Goal: Information Seeking & Learning: Find specific page/section

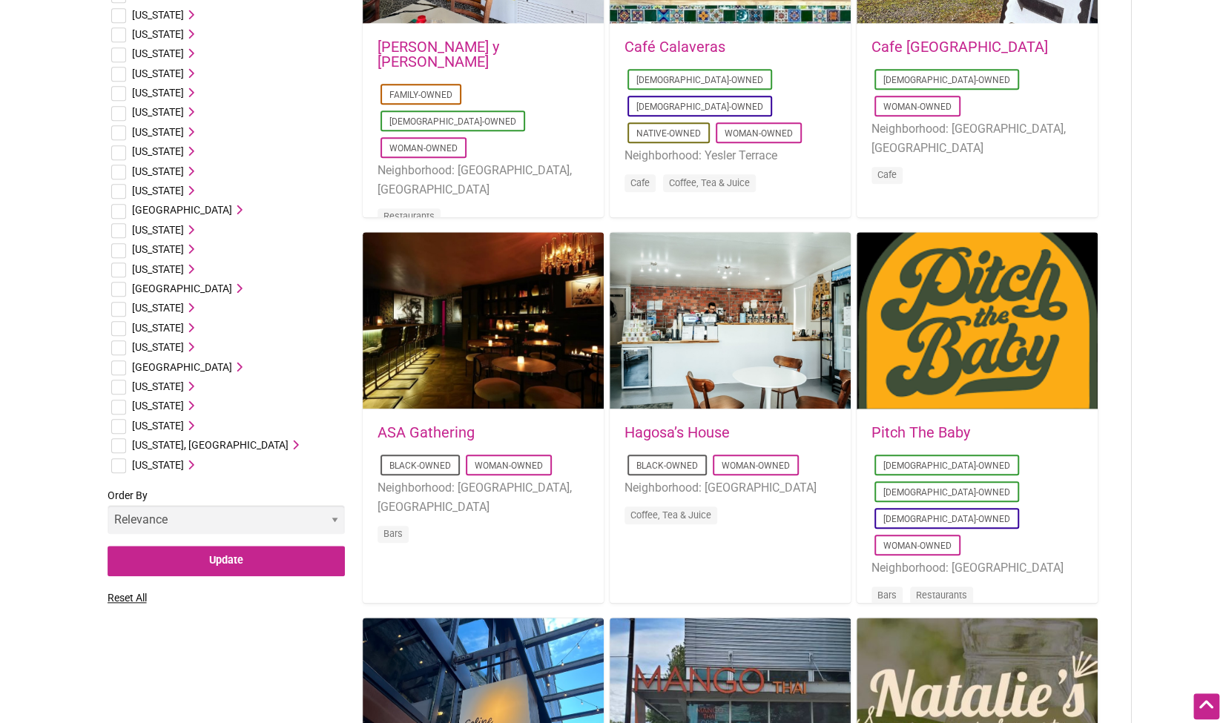
scroll to position [684, 0]
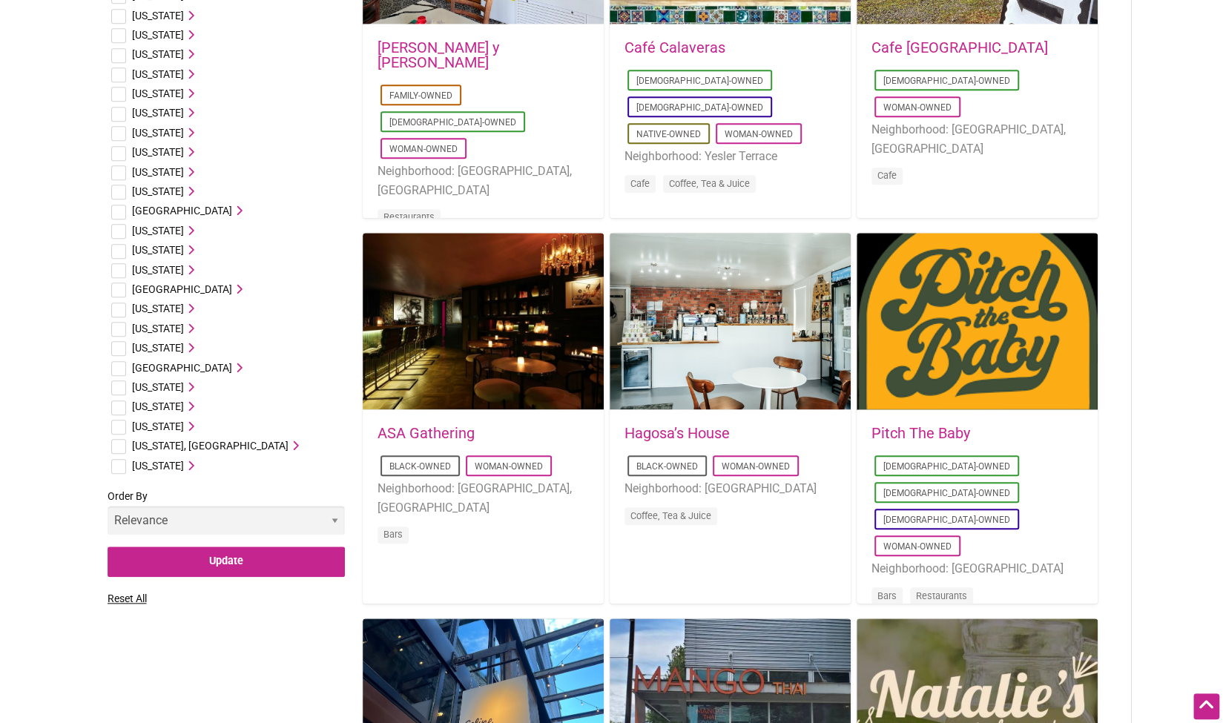
click at [125, 429] on li "Washington Aberdeen, WA Ashford, WA Auburn, WA Bainbridge Island, WA Battle Gro…" at bounding box center [226, 426] width 237 height 19
click at [120, 428] on input "checkbox" at bounding box center [118, 427] width 15 height 15
checkbox input "true"
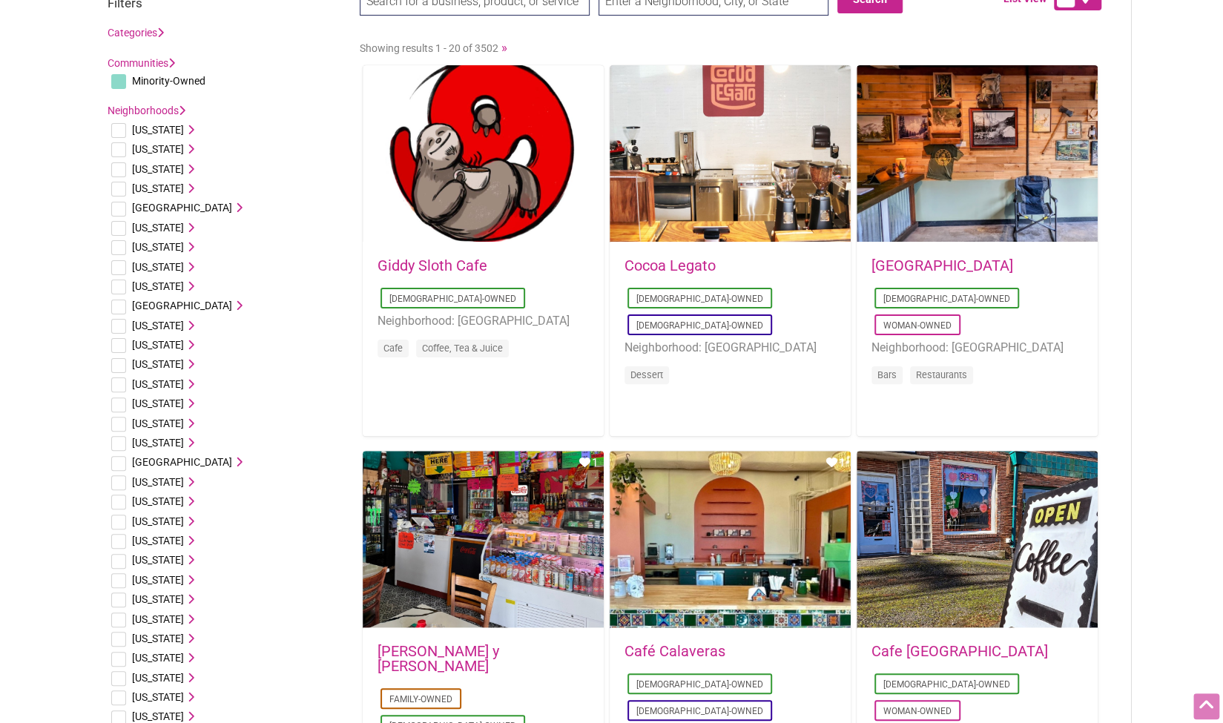
scroll to position [0, 0]
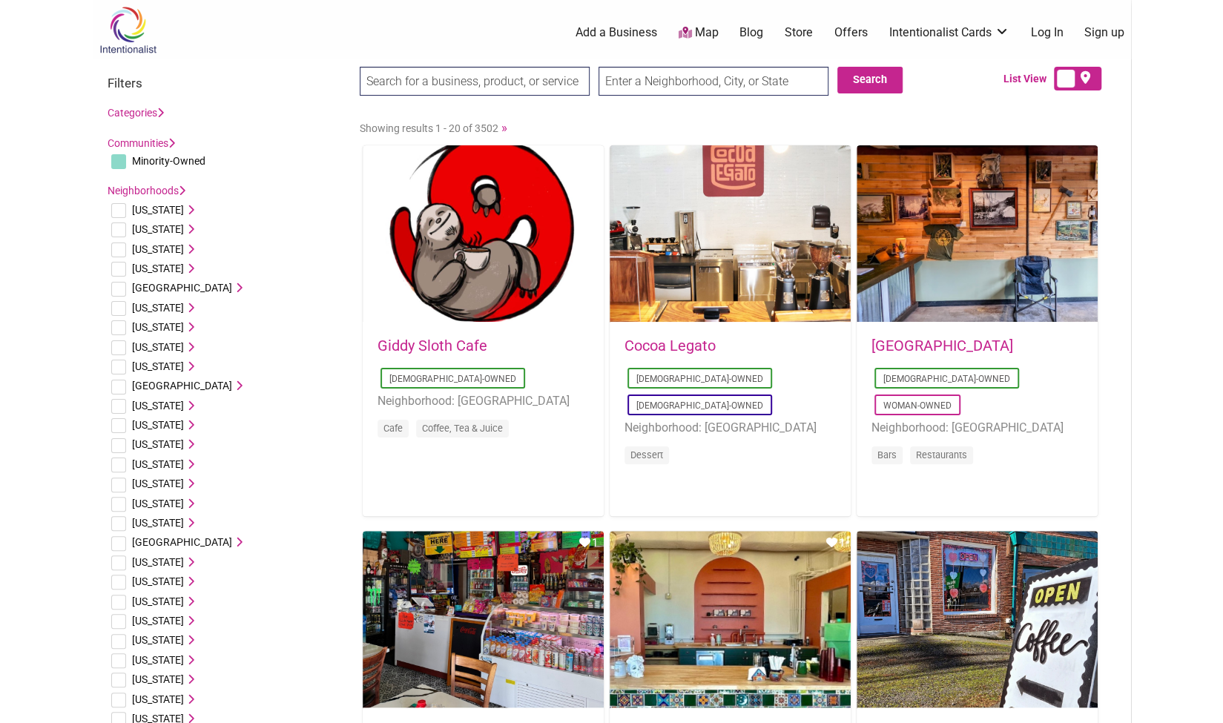
click at [913, 344] on link "Camp West" at bounding box center [942, 346] width 142 height 18
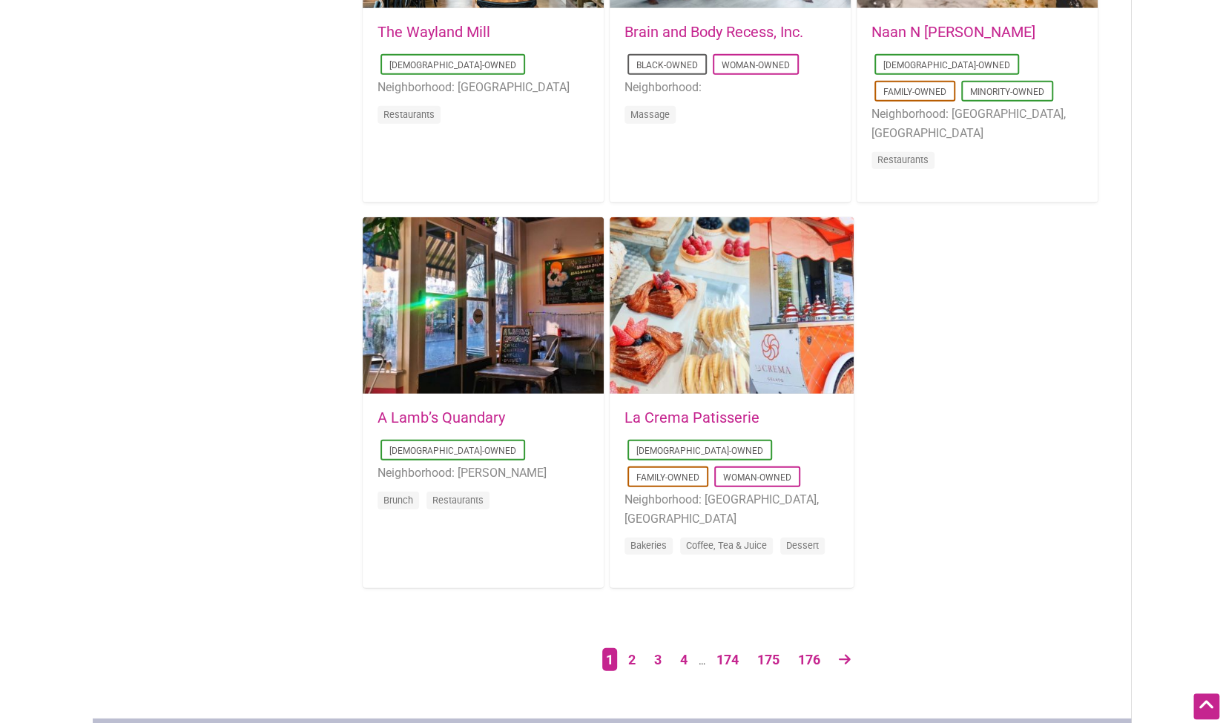
scroll to position [2242, 0]
click at [627, 667] on link "2" at bounding box center [632, 660] width 22 height 26
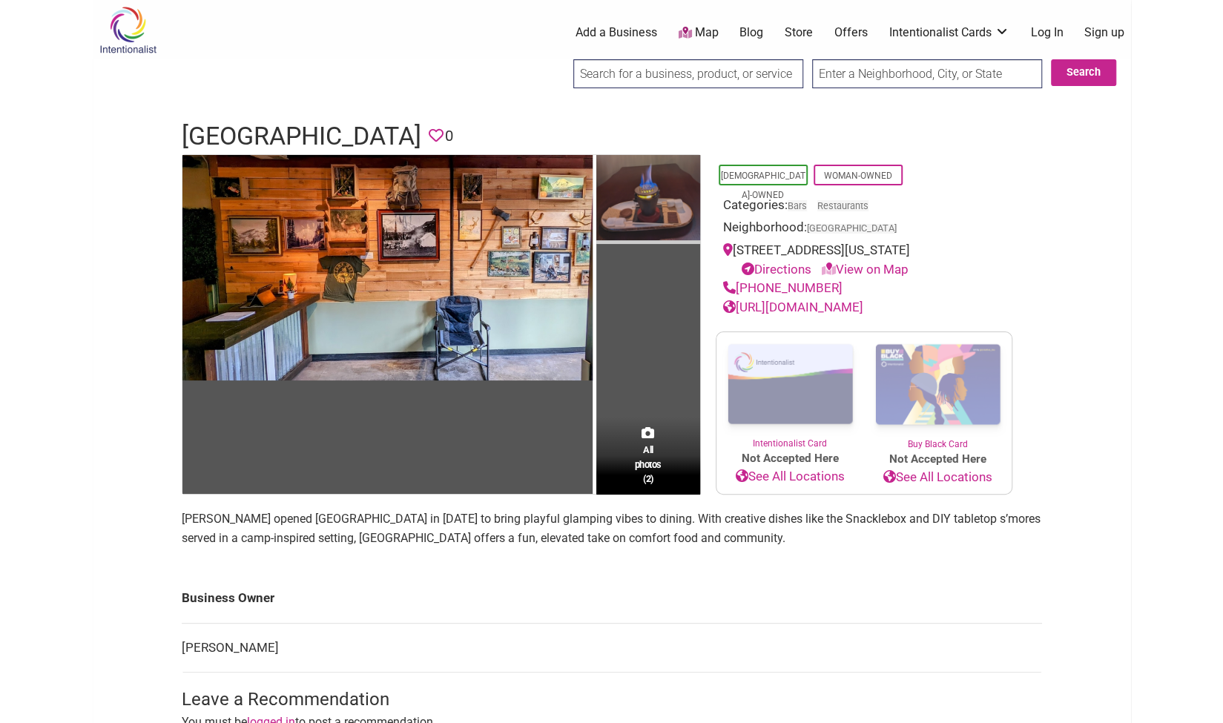
click at [634, 197] on img at bounding box center [648, 199] width 104 height 89
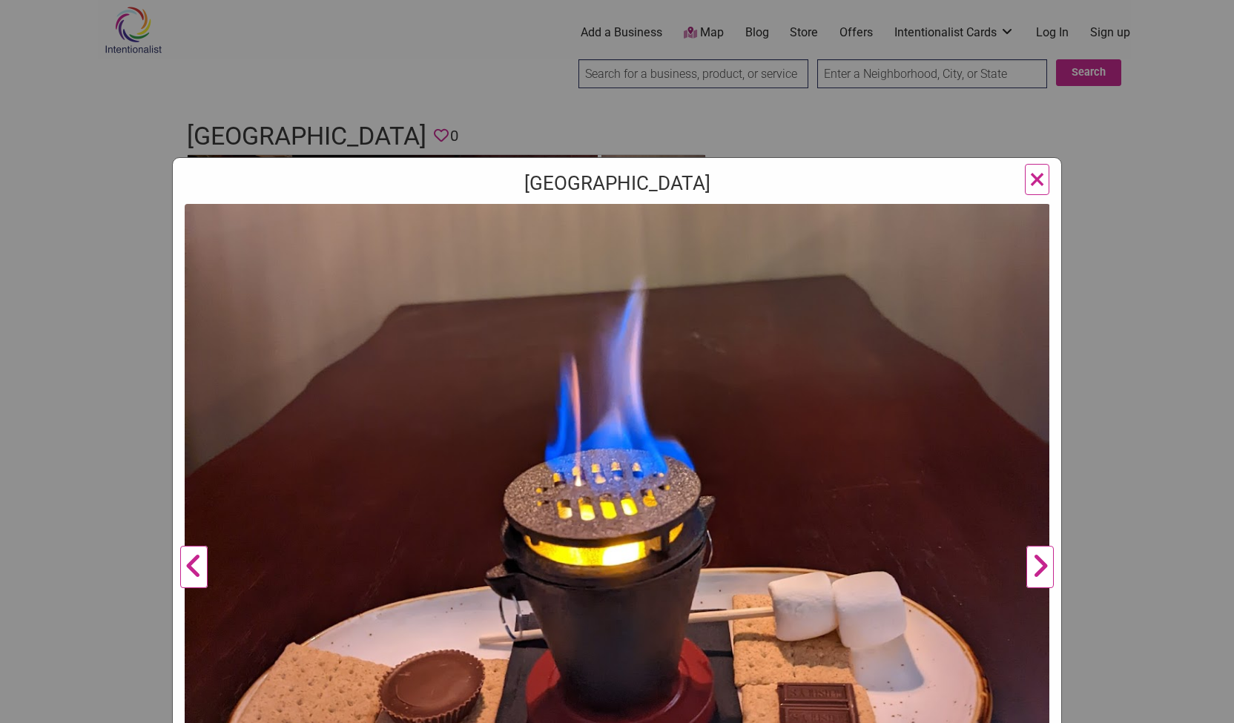
click at [1029, 564] on button "Next" at bounding box center [1040, 567] width 41 height 727
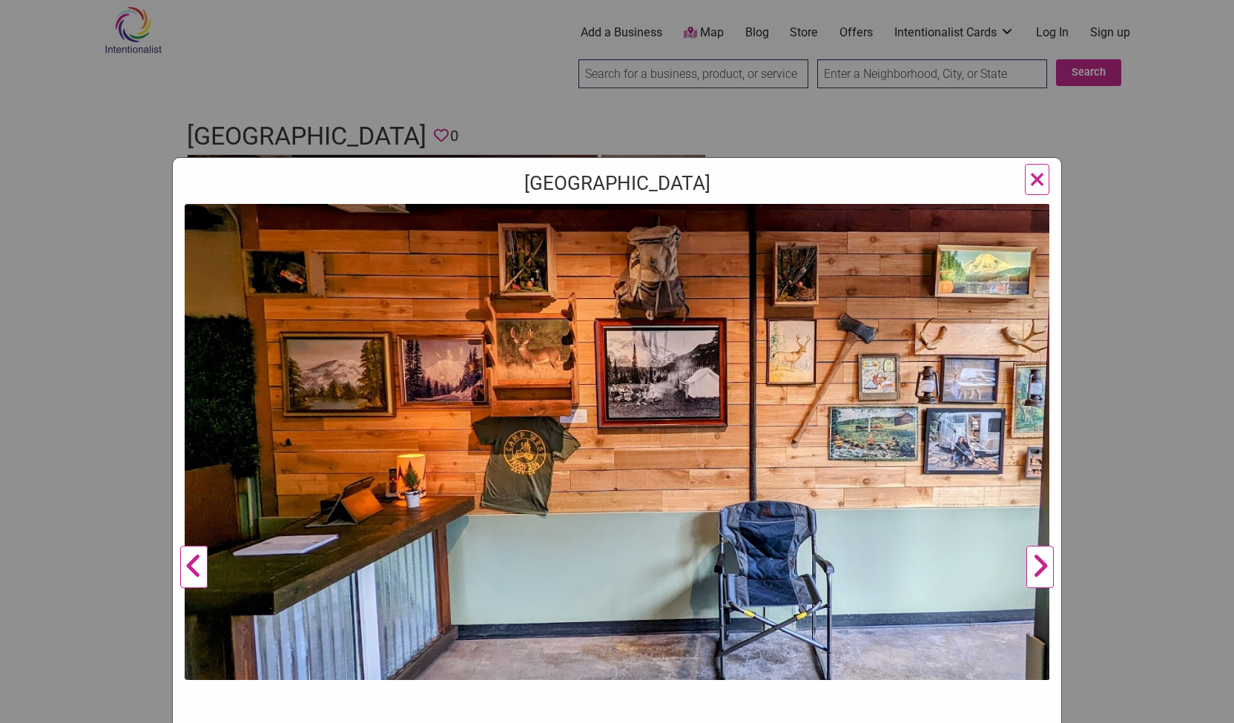
click at [1032, 179] on span "×" at bounding box center [1037, 179] width 16 height 35
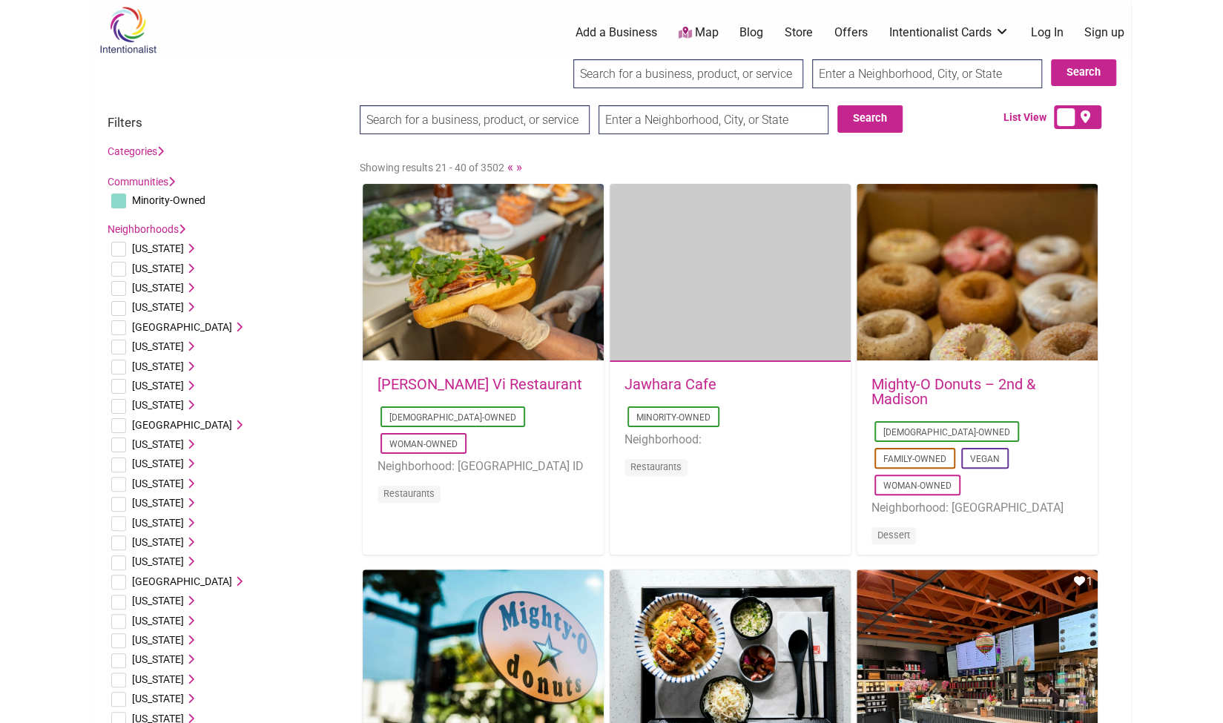
click at [737, 58] on div "0 Add a Business Map Blog Store Offers Intentionalist Cards Buy Black Card Inte…" at bounding box center [685, 32] width 908 height 59
click at [722, 69] on input "search" at bounding box center [688, 73] width 230 height 29
type input "photobooth"
click at [558, 59] on input "Search" at bounding box center [586, 74] width 57 height 30
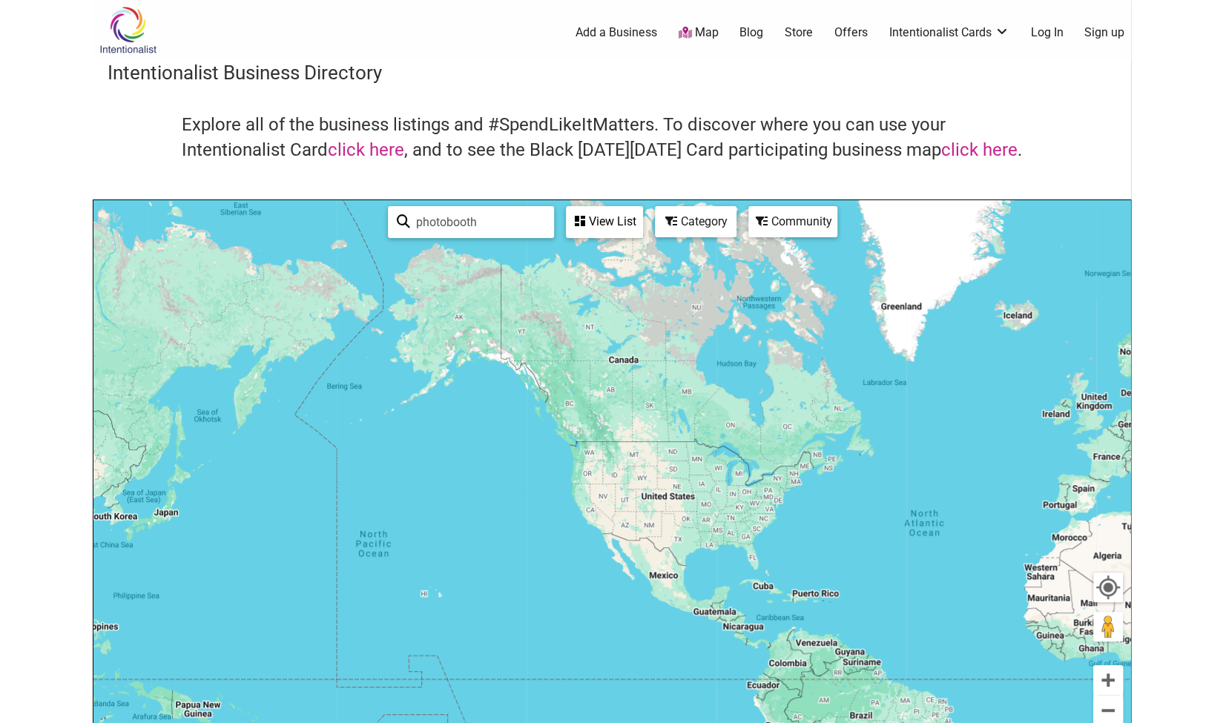
click at [590, 455] on div "To navigate, press the arrow keys." at bounding box center [611, 488] width 1037 height 577
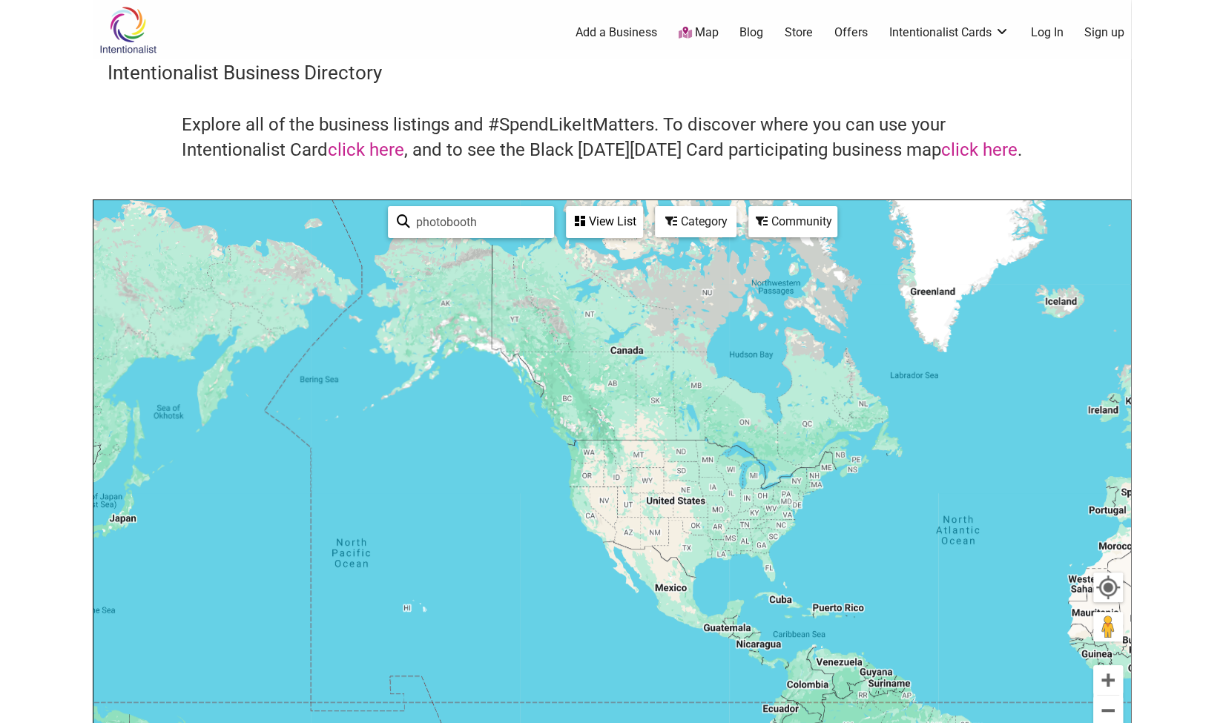
click at [590, 455] on div "To navigate, press the arrow keys." at bounding box center [611, 488] width 1037 height 577
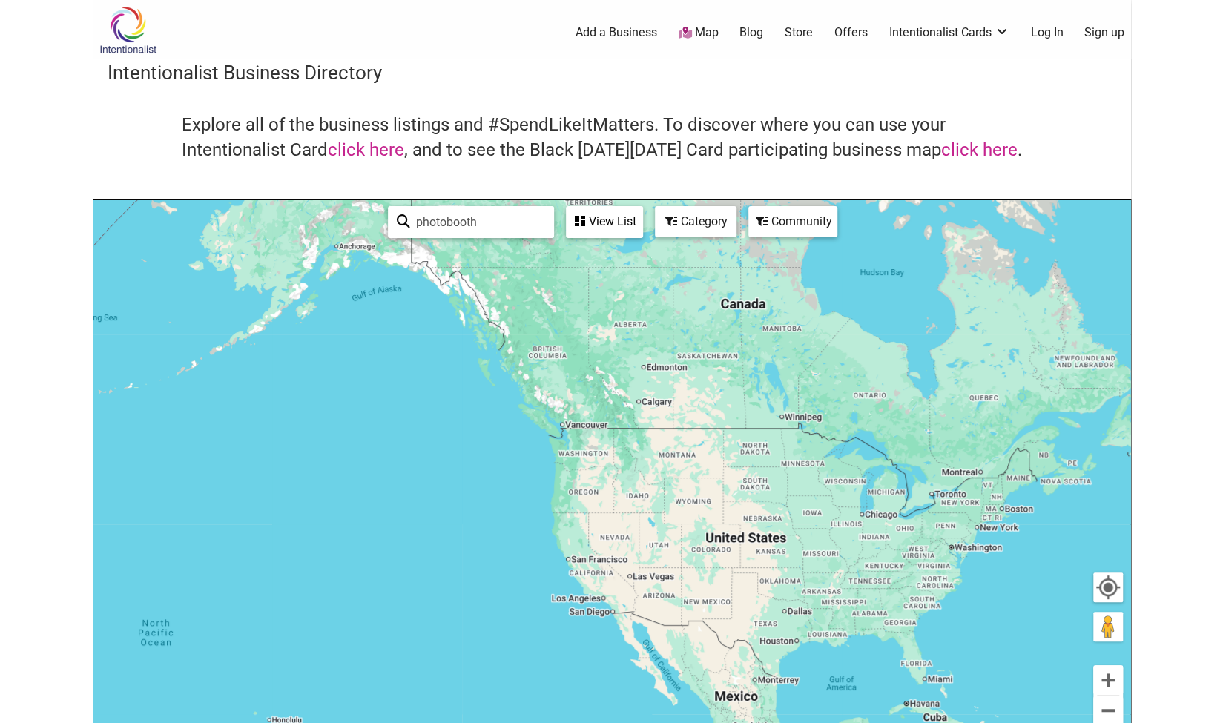
click at [590, 455] on div "To navigate, press the arrow keys." at bounding box center [611, 488] width 1037 height 577
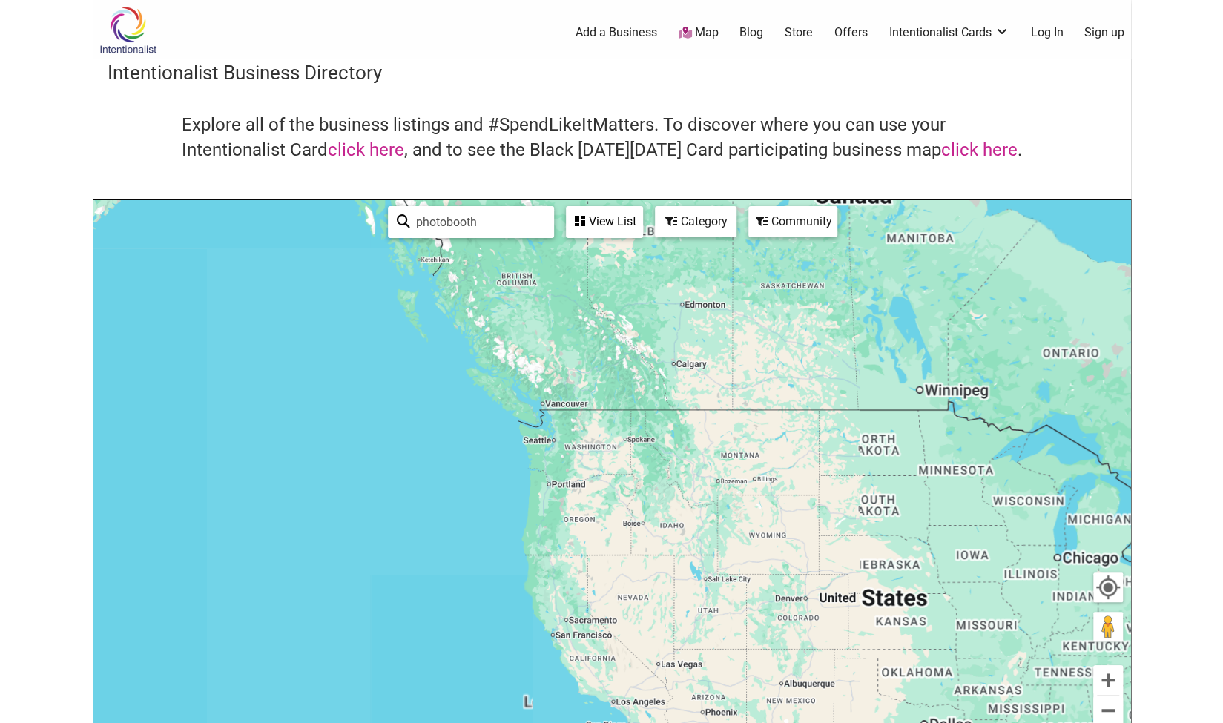
click at [590, 455] on div "To navigate, press the arrow keys." at bounding box center [611, 488] width 1037 height 577
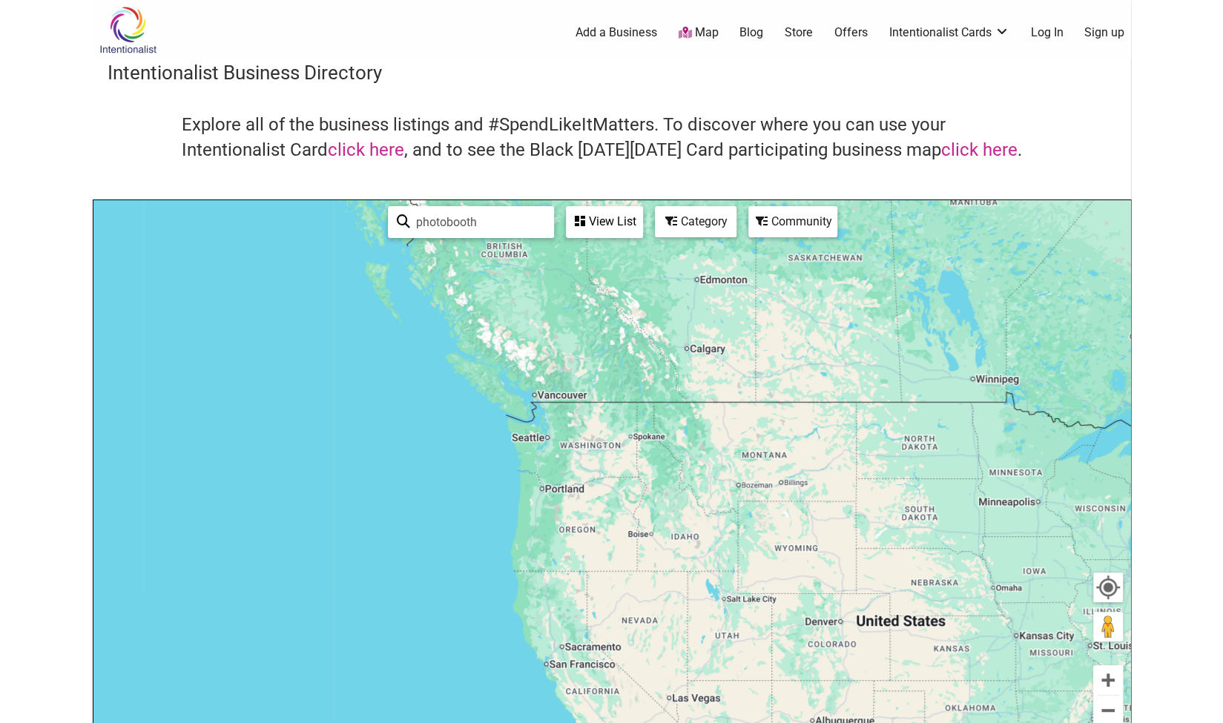
click at [590, 455] on div "To navigate, press the arrow keys." at bounding box center [611, 488] width 1037 height 577
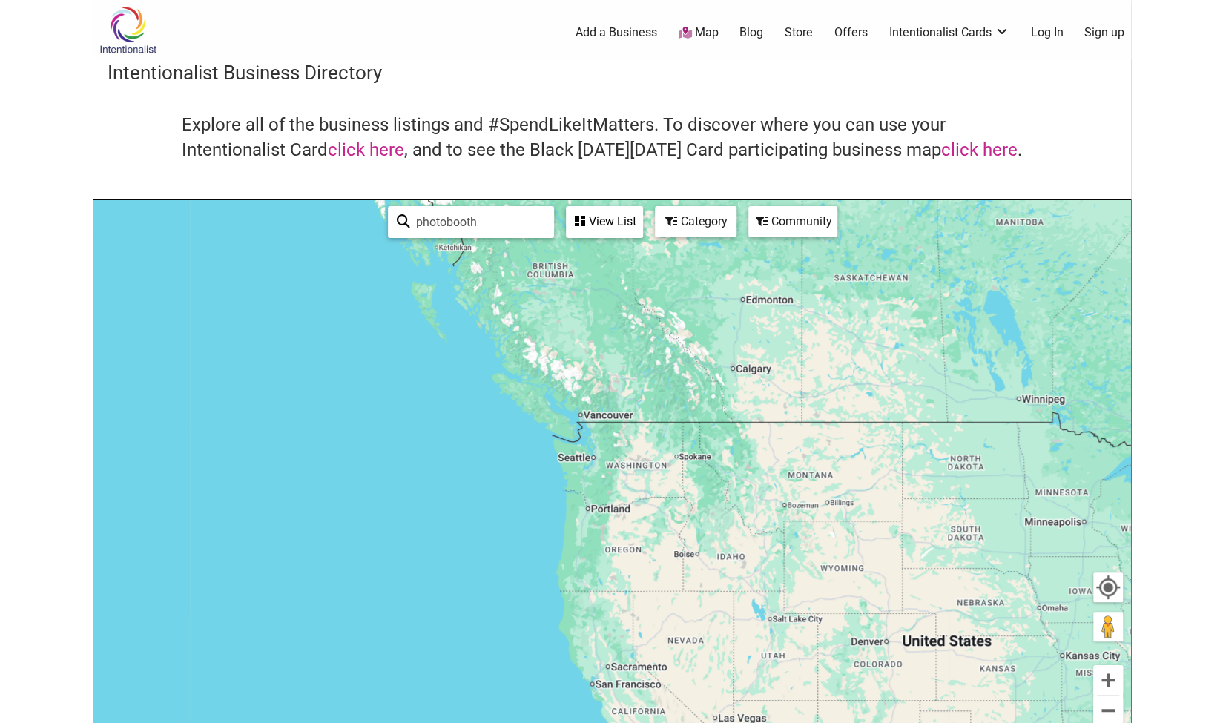
drag, startPoint x: 519, startPoint y: 436, endPoint x: 637, endPoint y: 501, distance: 134.4
click at [637, 501] on div "To navigate, press the arrow keys." at bounding box center [611, 488] width 1037 height 577
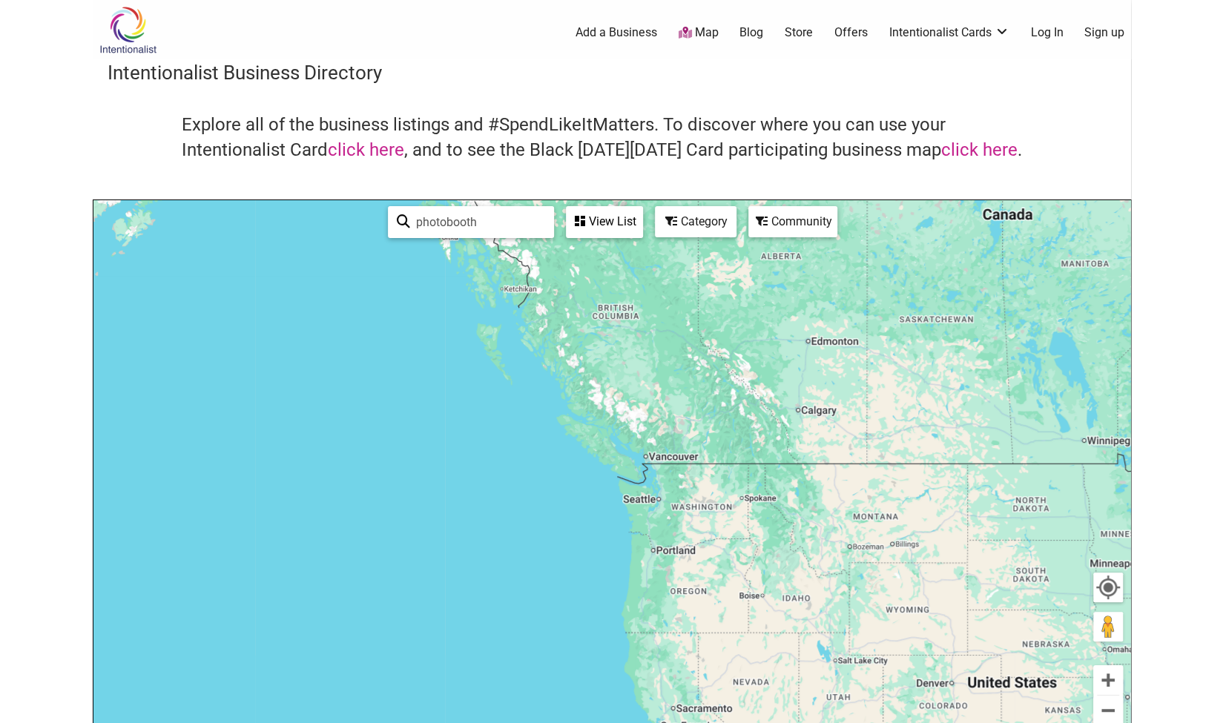
click at [637, 501] on div "To navigate, press the arrow keys." at bounding box center [611, 488] width 1037 height 577
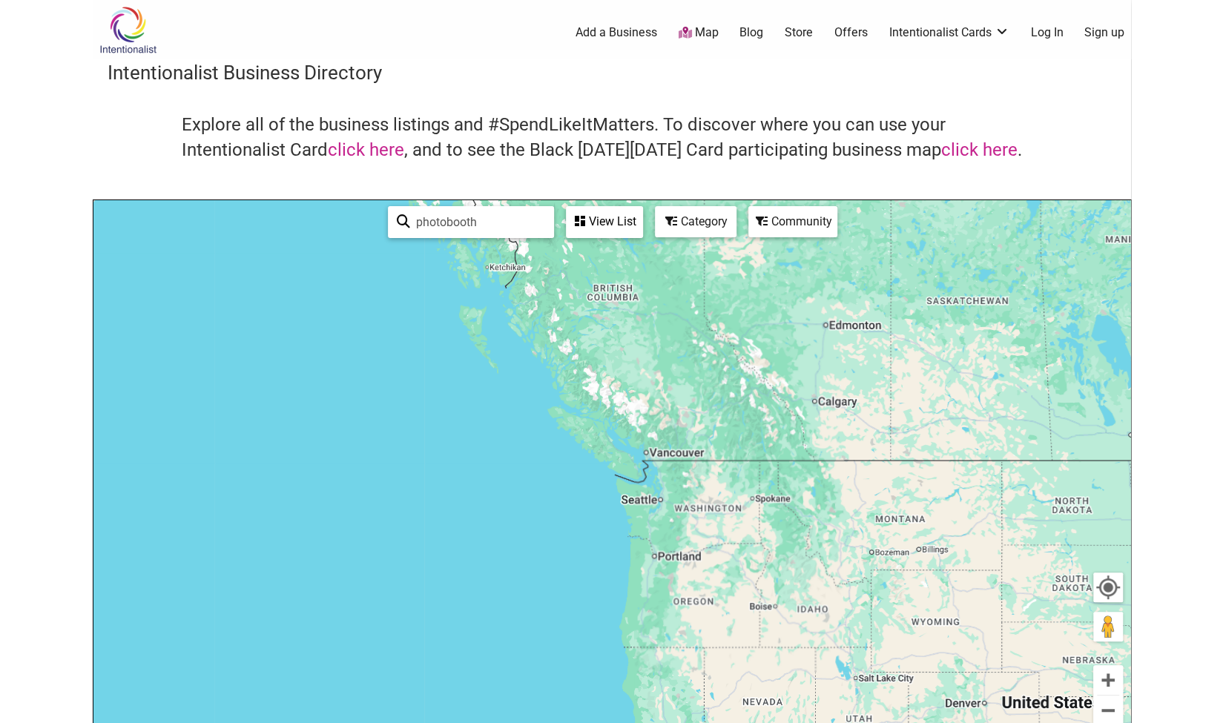
click at [637, 501] on div "To navigate, press the arrow keys." at bounding box center [611, 488] width 1037 height 577
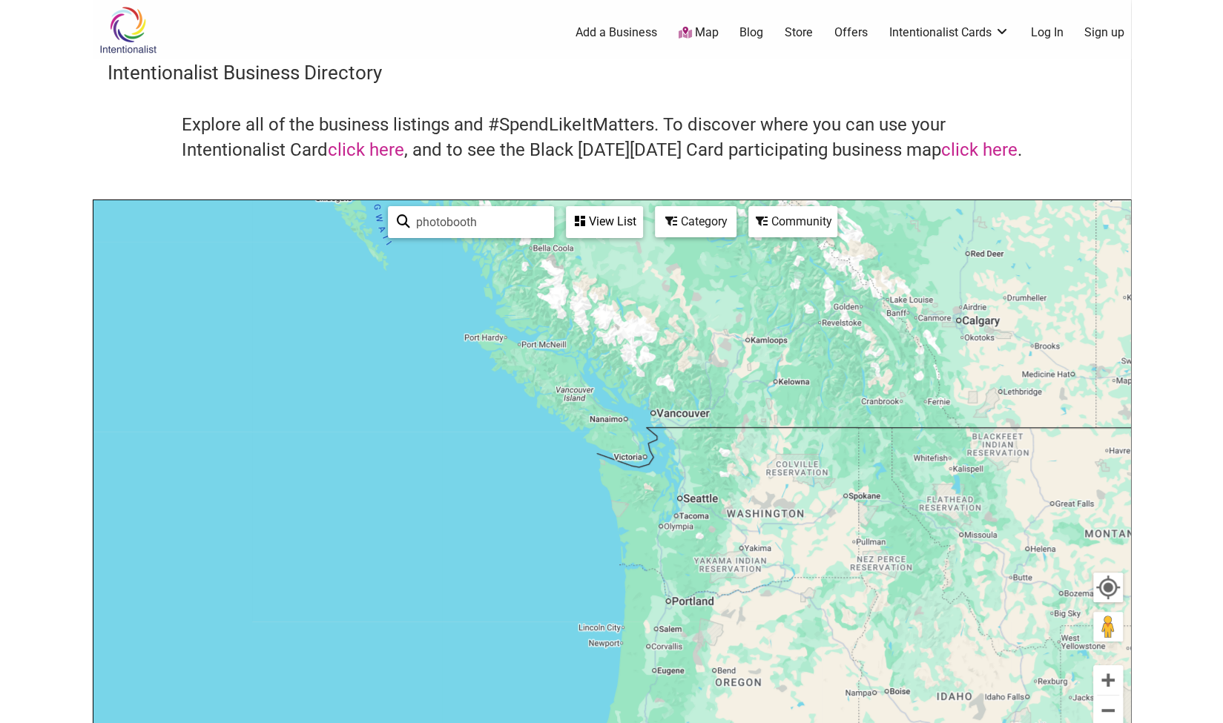
click at [684, 481] on div "To navigate, press the arrow keys." at bounding box center [611, 488] width 1037 height 577
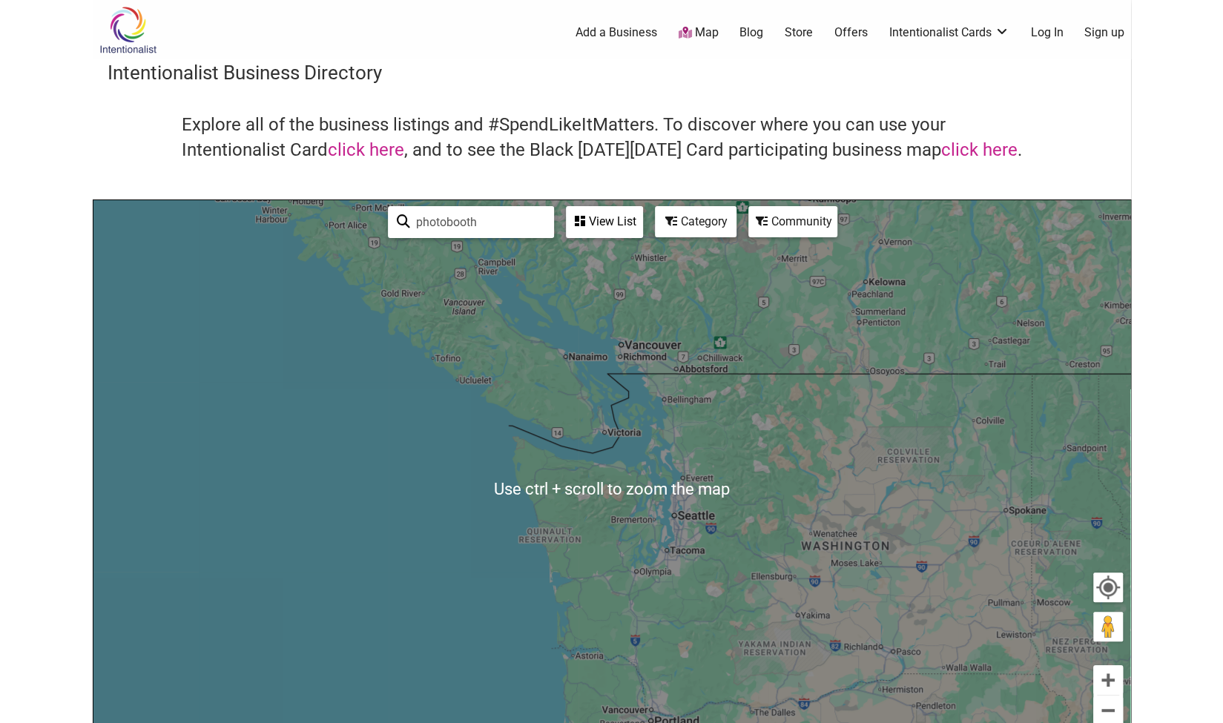
click at [504, 213] on input "photobooth" at bounding box center [477, 222] width 135 height 29
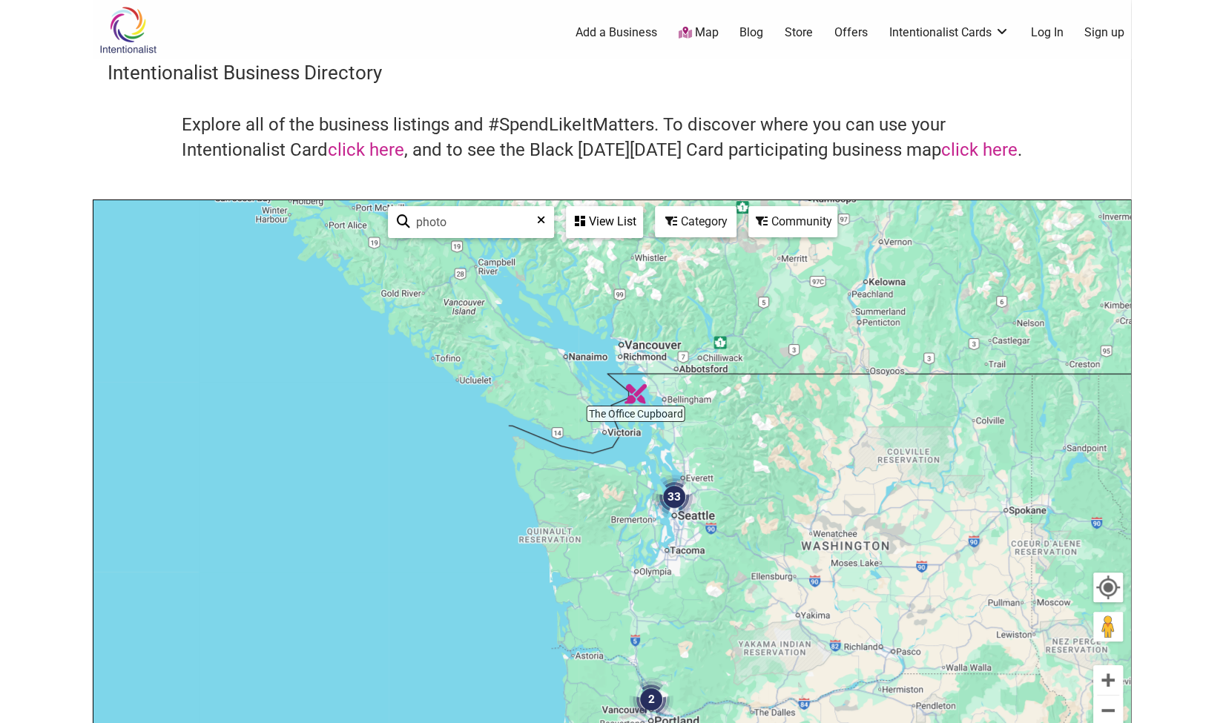
type input "photo"
click at [666, 498] on img "33" at bounding box center [674, 497] width 56 height 56
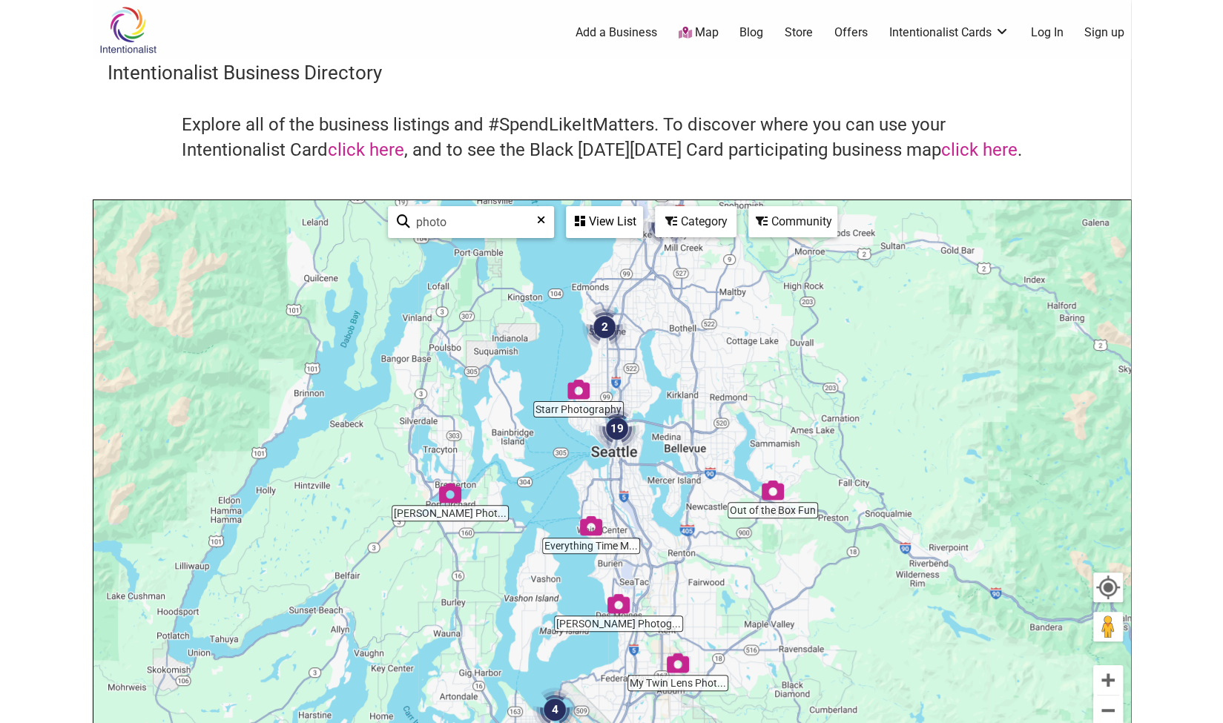
click at [618, 435] on img "19" at bounding box center [617, 428] width 56 height 56
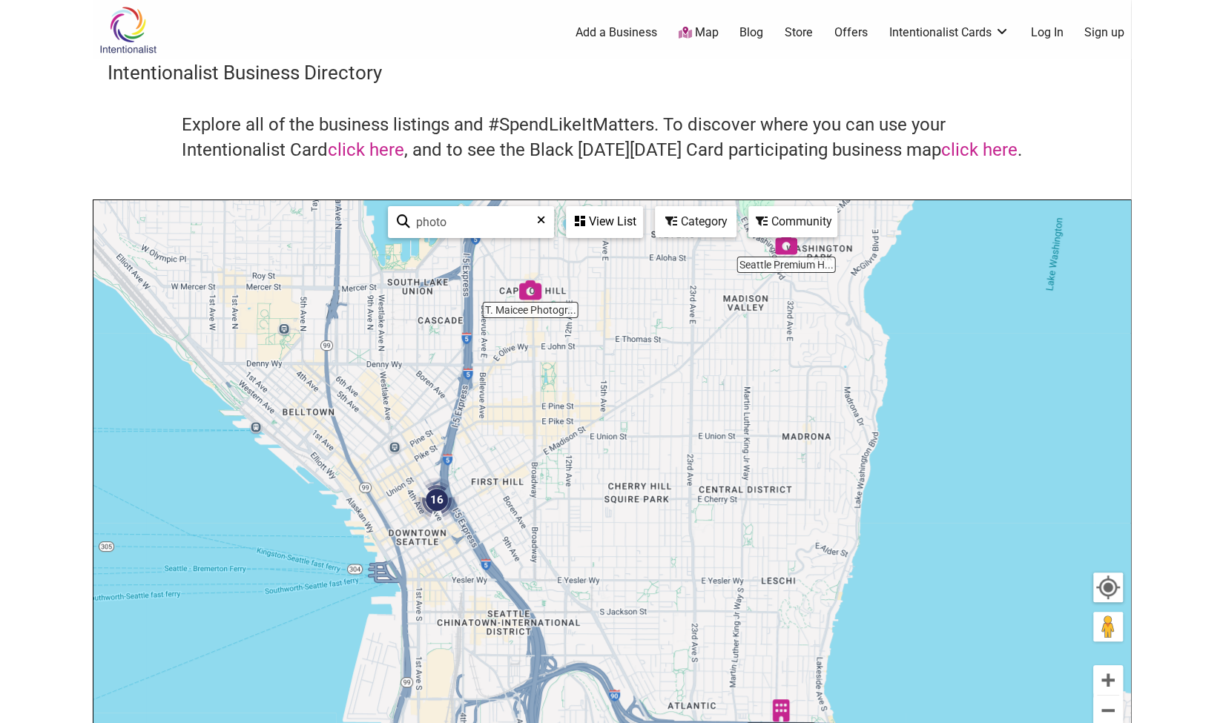
click at [440, 495] on img "16" at bounding box center [437, 500] width 56 height 56
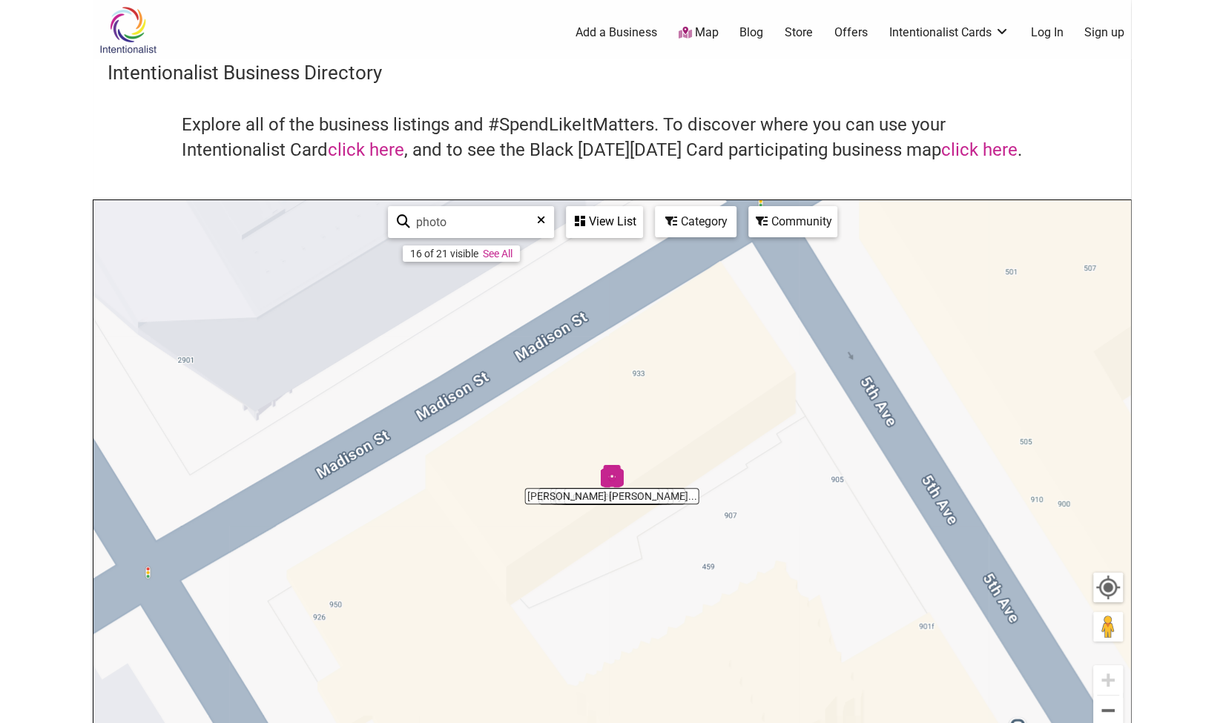
click at [604, 497] on div "To navigate, press the arrow keys." at bounding box center [611, 488] width 1037 height 577
click at [604, 502] on div "To navigate, press the arrow keys." at bounding box center [611, 488] width 1037 height 577
click at [613, 476] on img "Katelyn Kristine Photography" at bounding box center [612, 476] width 34 height 34
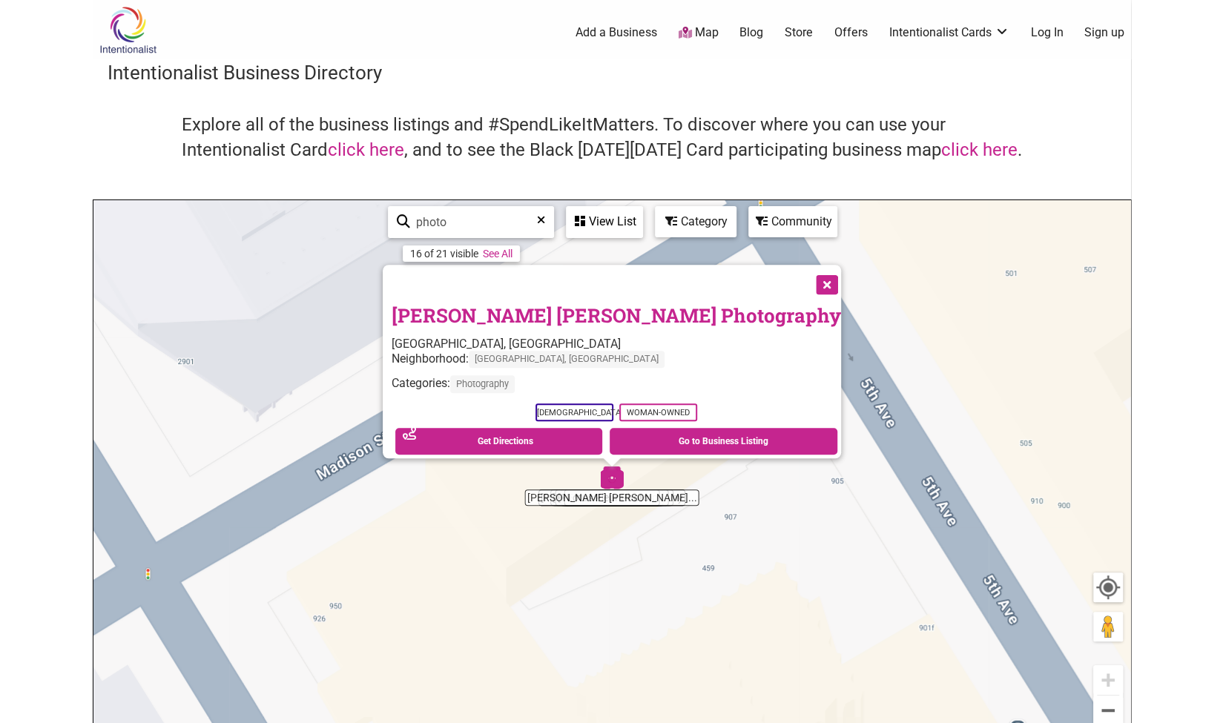
click at [807, 272] on button "Close" at bounding box center [825, 283] width 37 height 37
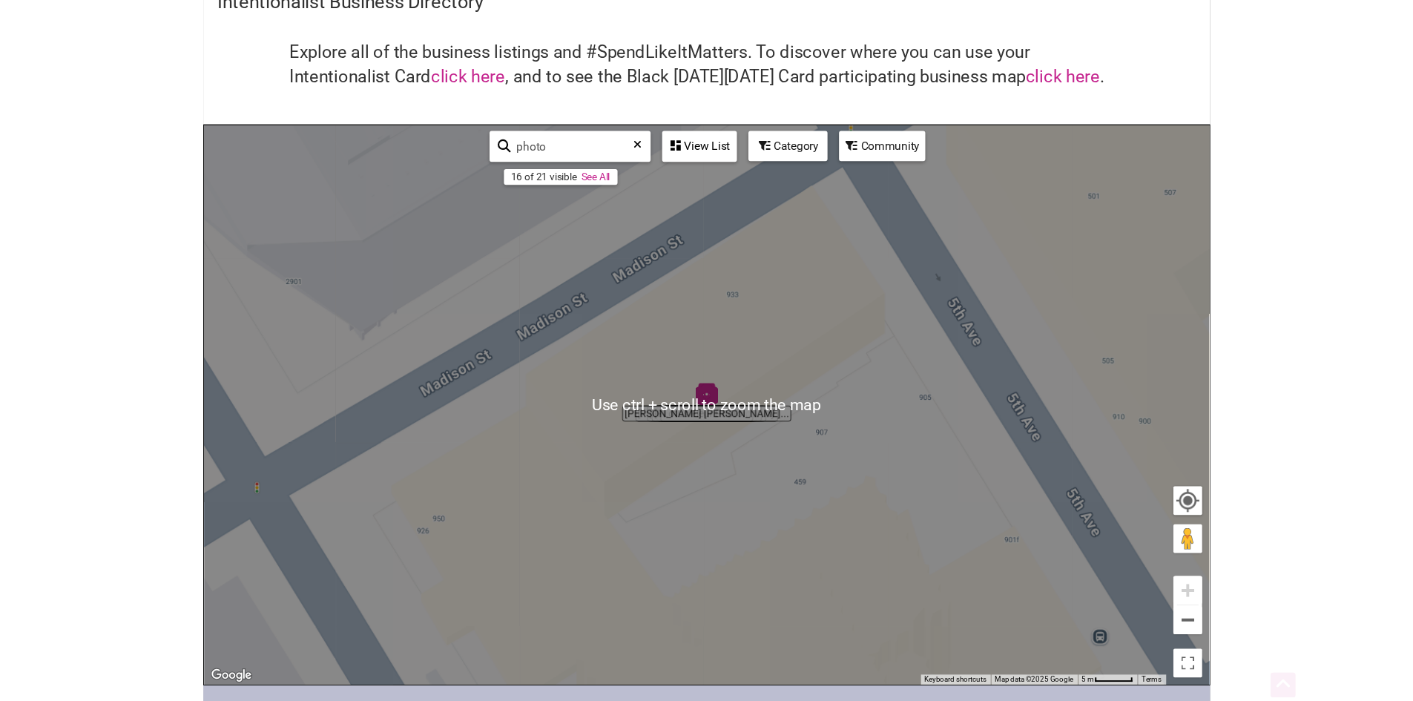
scroll to position [85, 0]
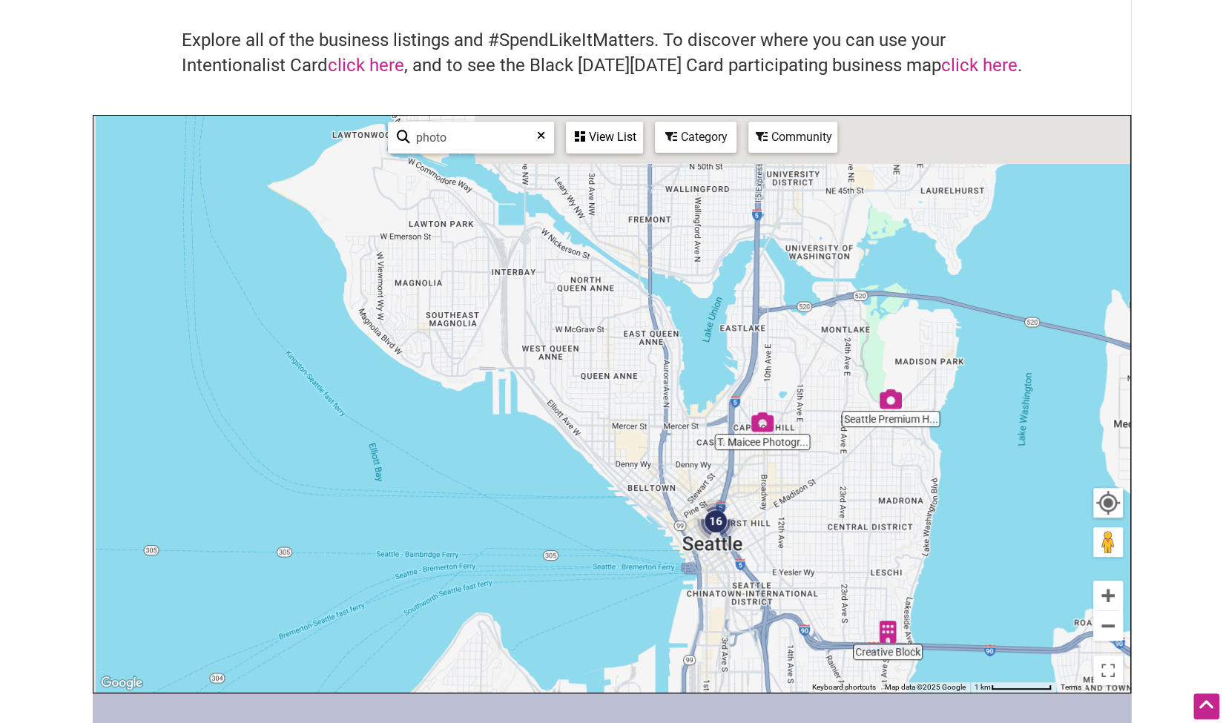
drag, startPoint x: 712, startPoint y: 234, endPoint x: 785, endPoint y: 387, distance: 169.8
click at [785, 387] on div "To navigate, press the arrow keys." at bounding box center [611, 404] width 1037 height 577
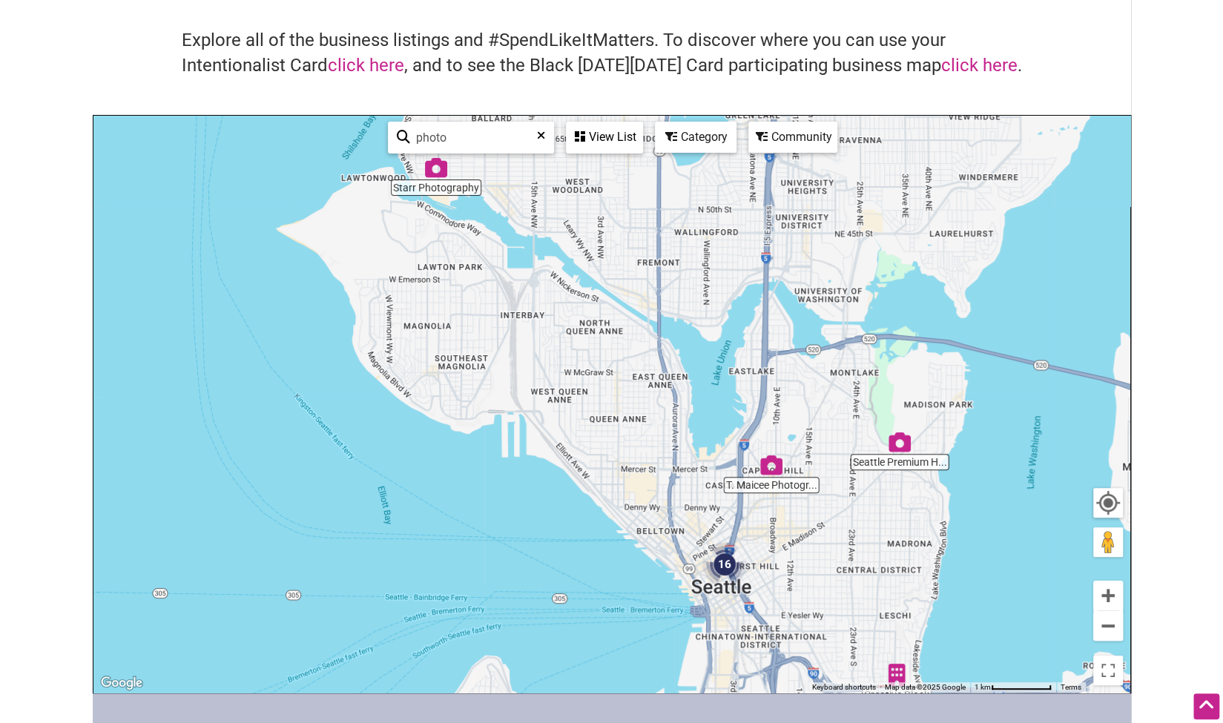
drag, startPoint x: 706, startPoint y: 313, endPoint x: 716, endPoint y: 354, distance: 42.6
click at [716, 354] on div "To navigate, press the arrow keys." at bounding box center [611, 404] width 1037 height 577
